Goal: Find contact information: Find contact information

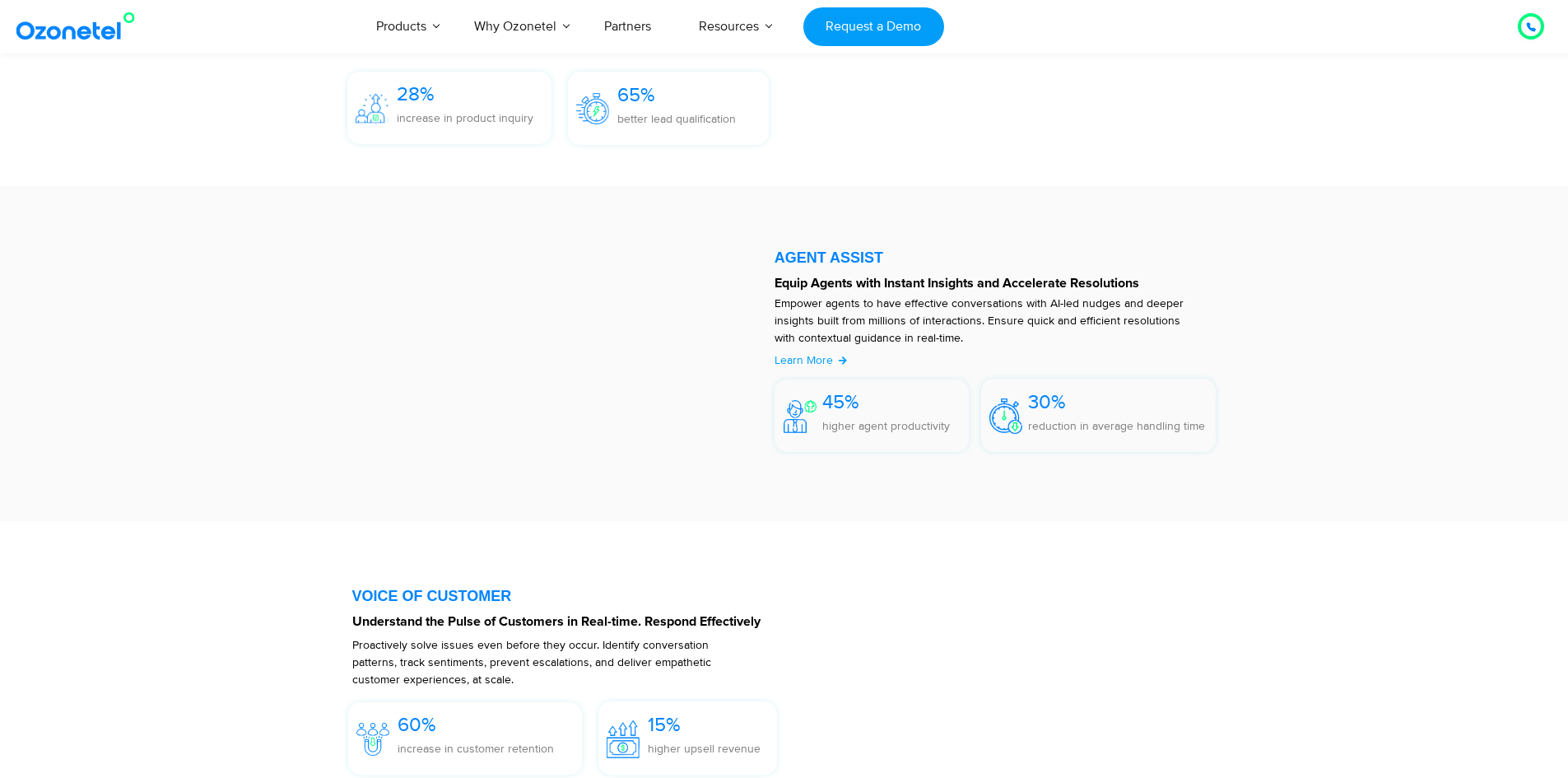
scroll to position [8897, 0]
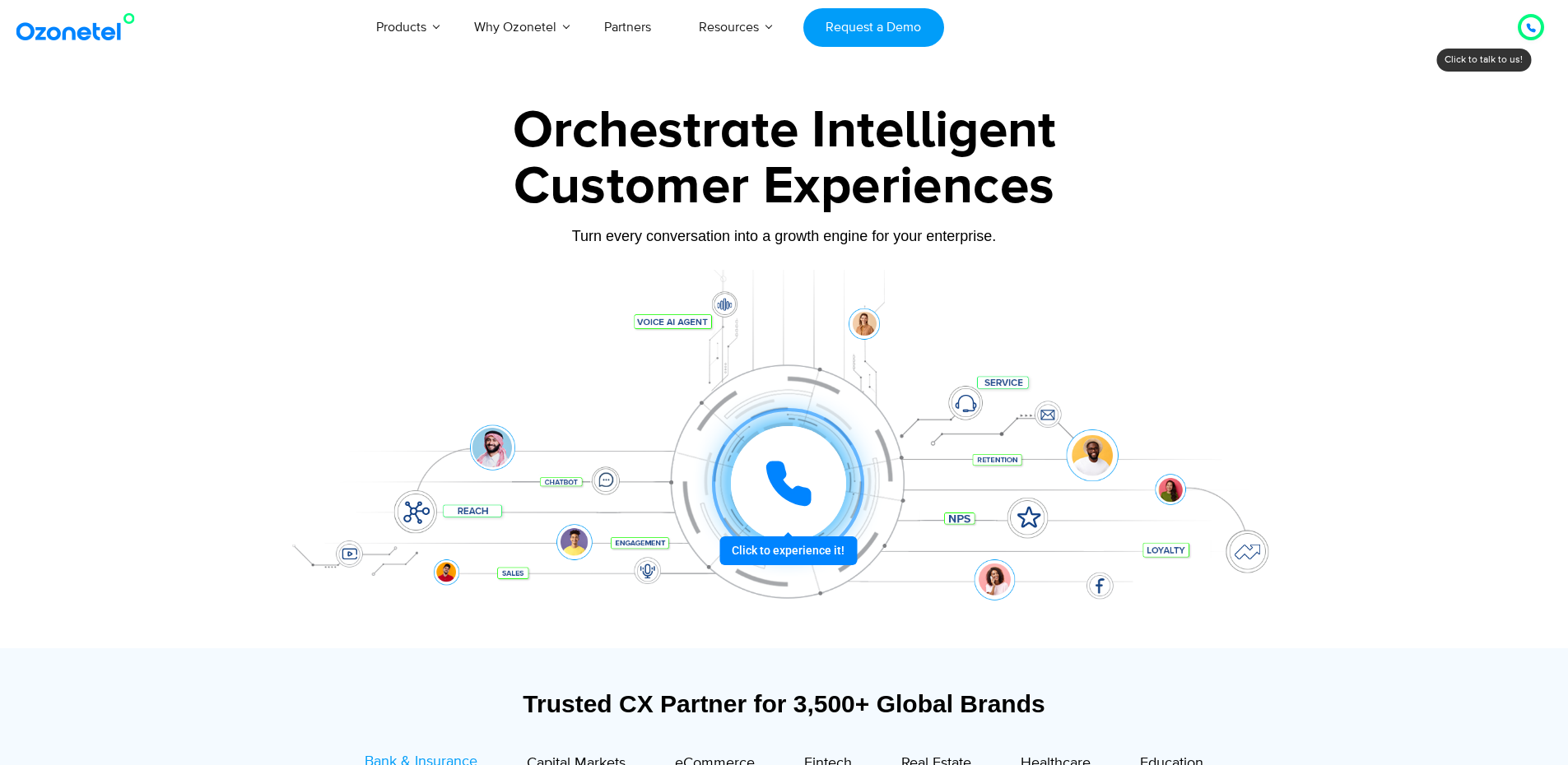
click at [1534, 29] on icon at bounding box center [1531, 28] width 8 height 8
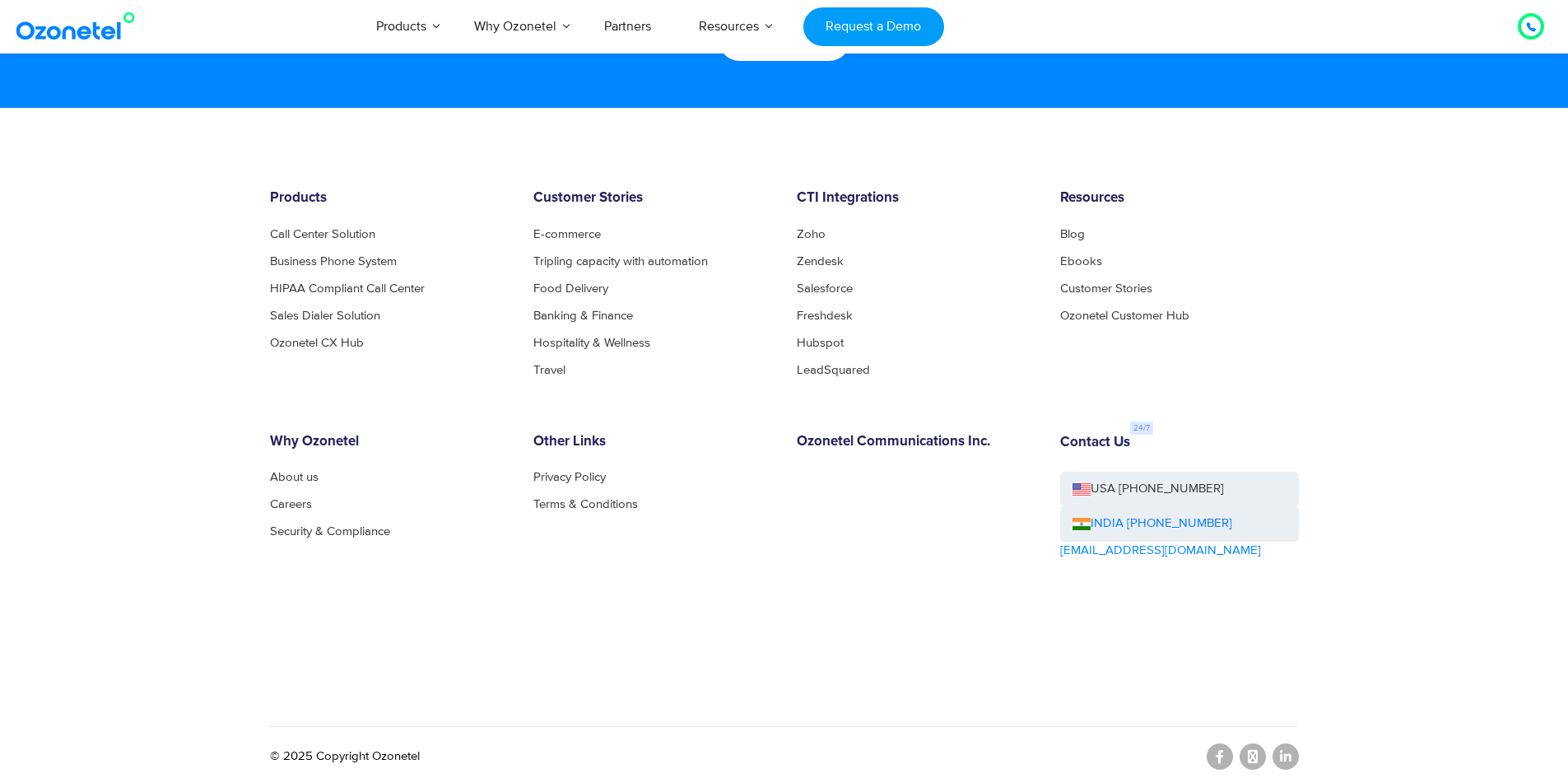
scroll to position [8897, 0]
